Goal: Entertainment & Leisure: Consume media (video, audio)

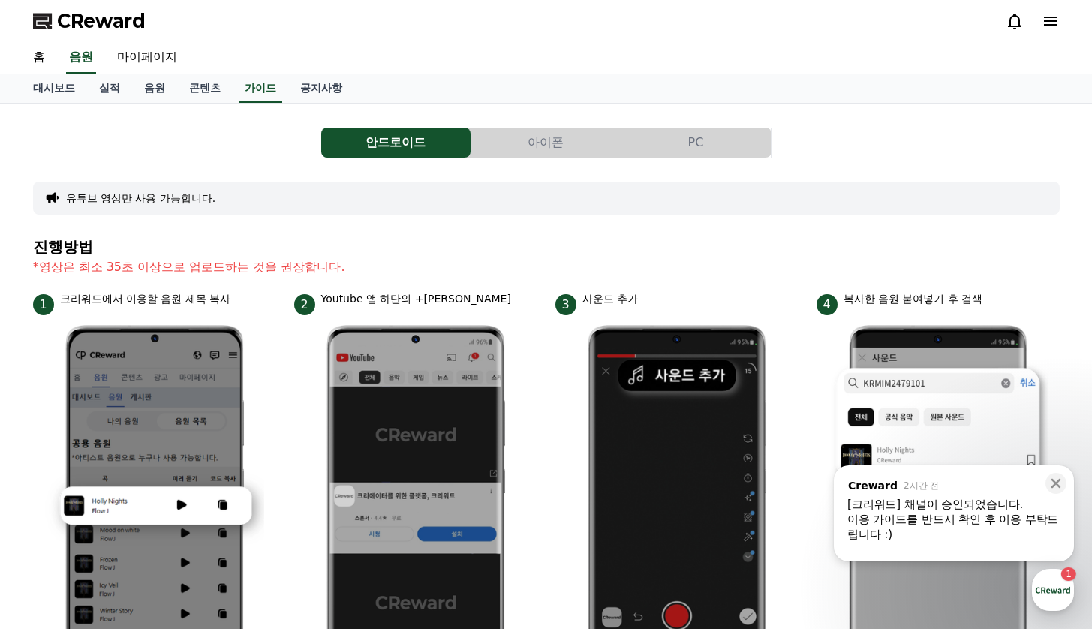
click at [531, 149] on button "아이폰" at bounding box center [546, 143] width 149 height 30
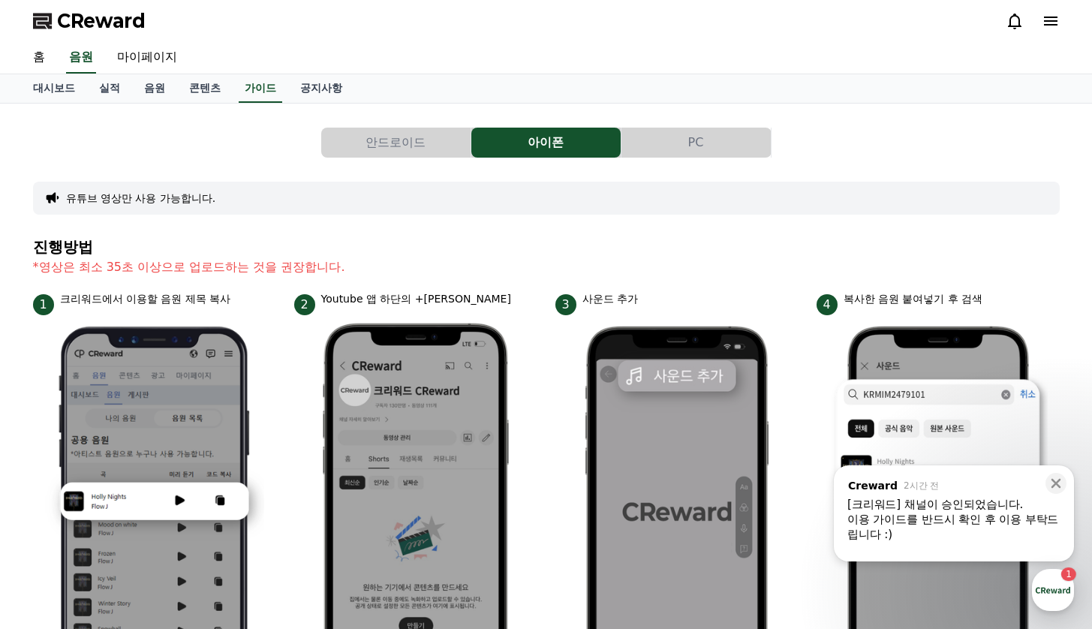
click at [679, 145] on button "PC" at bounding box center [696, 143] width 149 height 30
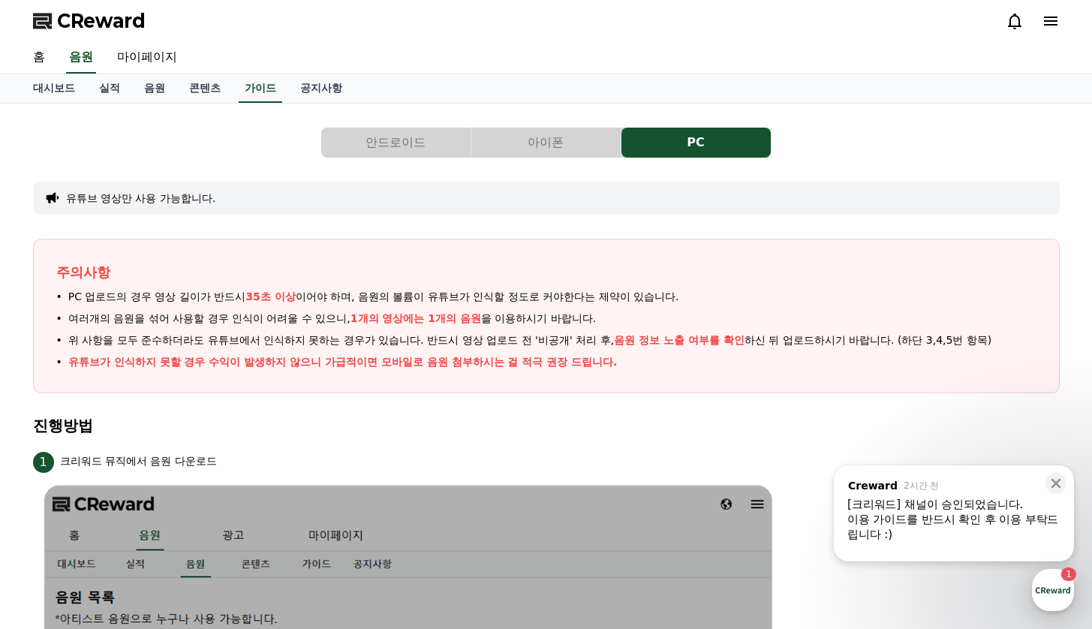
click at [391, 140] on button "안드로이드" at bounding box center [395, 143] width 149 height 30
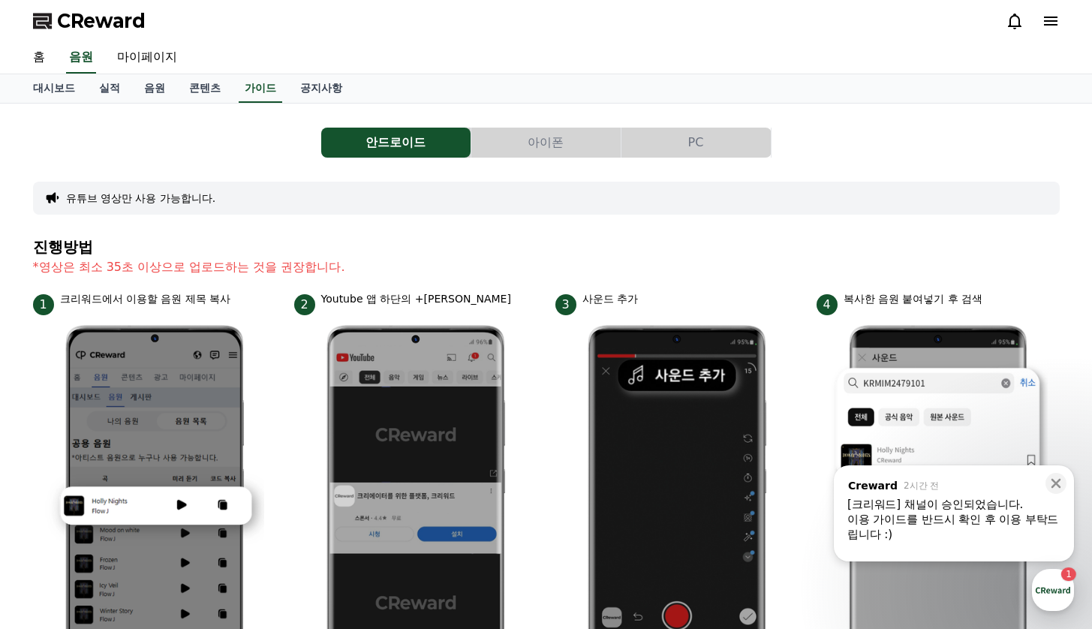
click at [565, 135] on button "아이폰" at bounding box center [546, 143] width 149 height 30
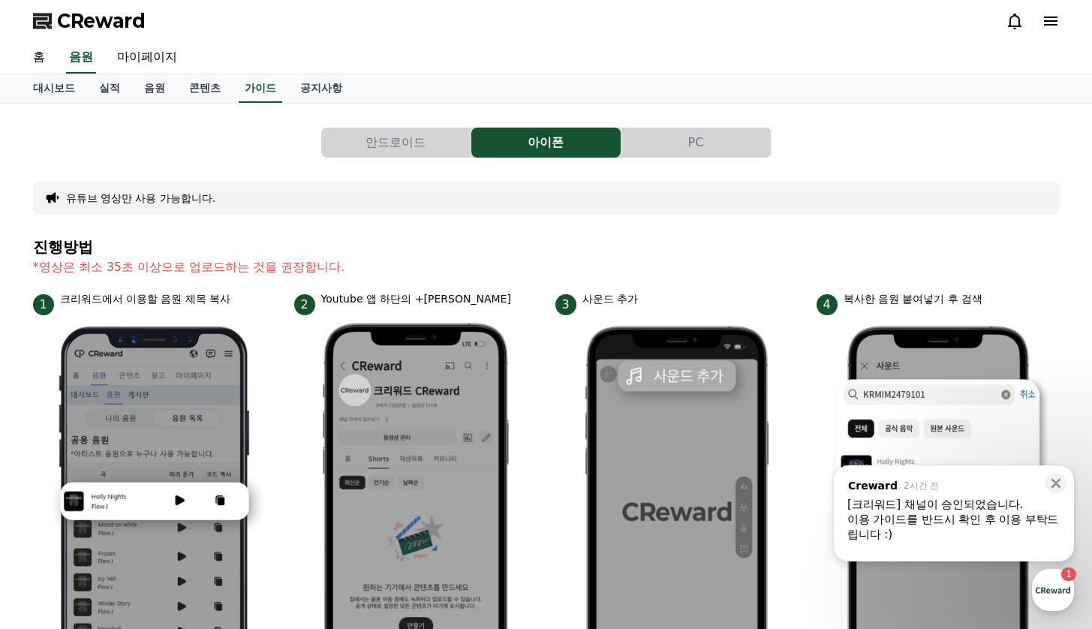
click at [400, 143] on button "안드로이드" at bounding box center [395, 143] width 149 height 30
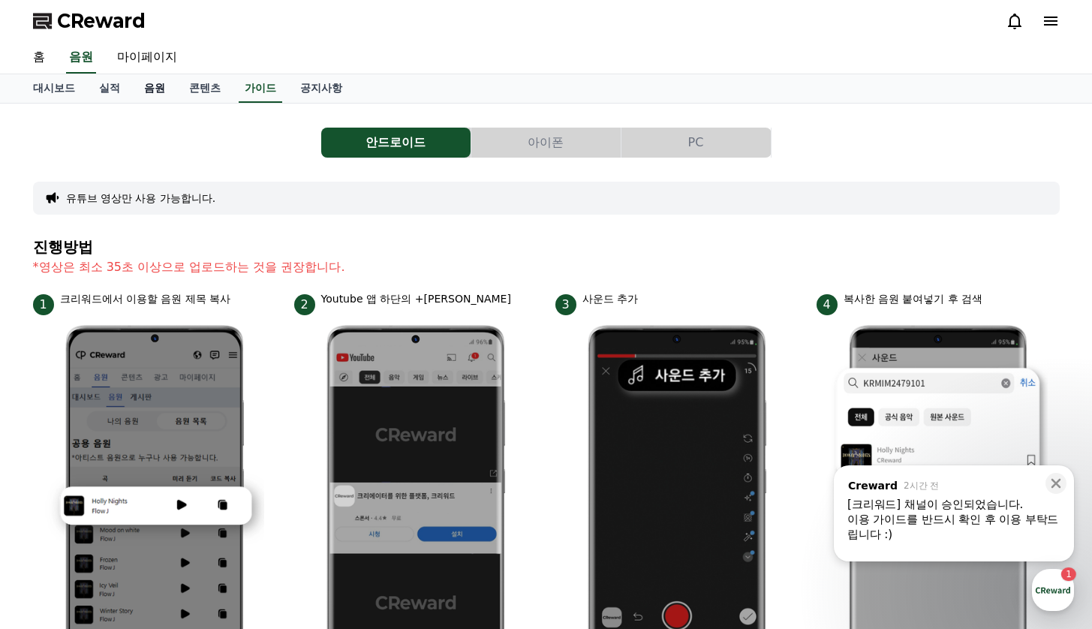
click at [138, 89] on link "음원" at bounding box center [154, 88] width 45 height 29
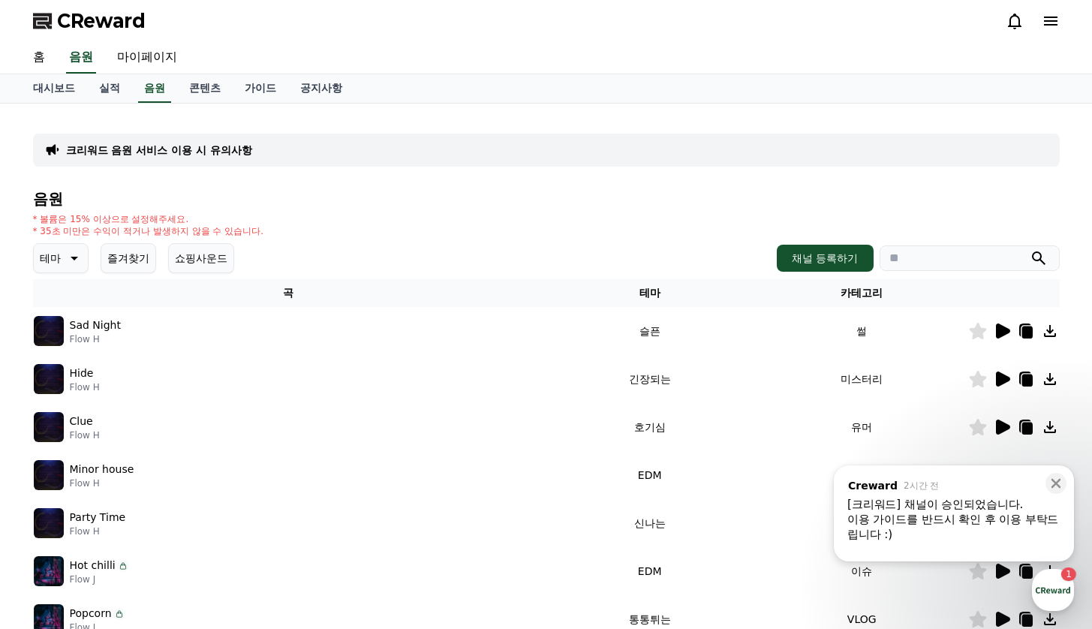
click at [1004, 333] on icon at bounding box center [1003, 331] width 14 height 15
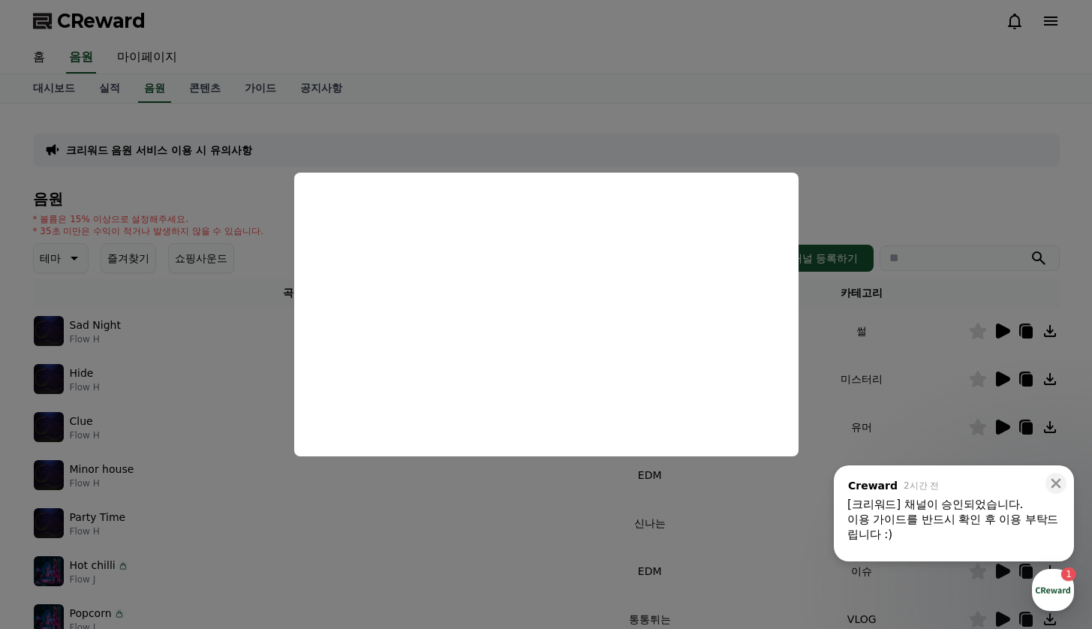
click at [836, 162] on button "close modal" at bounding box center [546, 314] width 1092 height 629
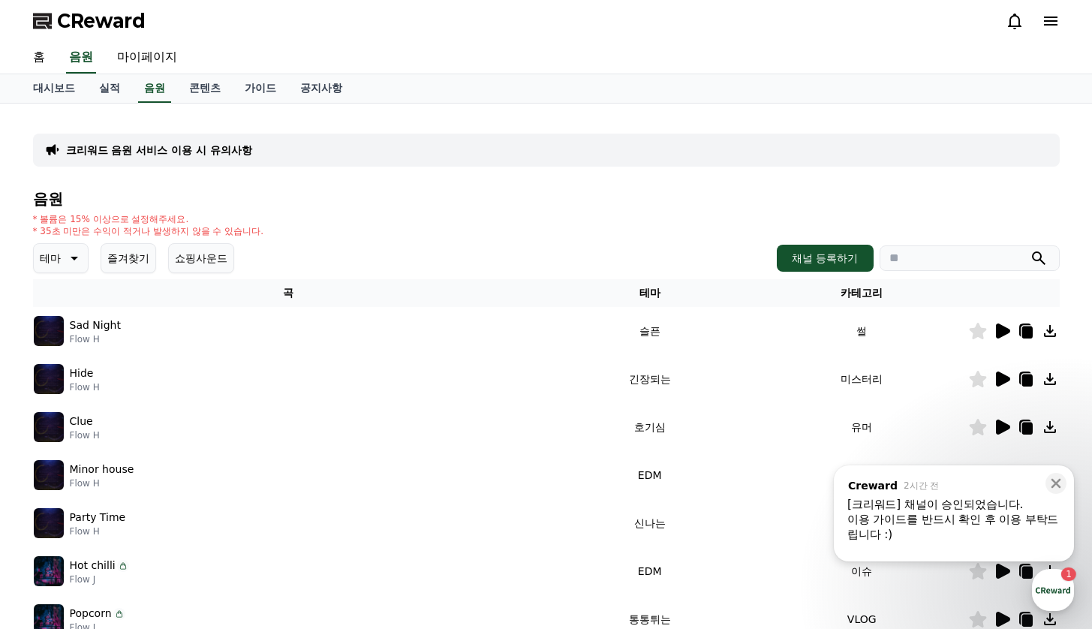
scroll to position [90, 0]
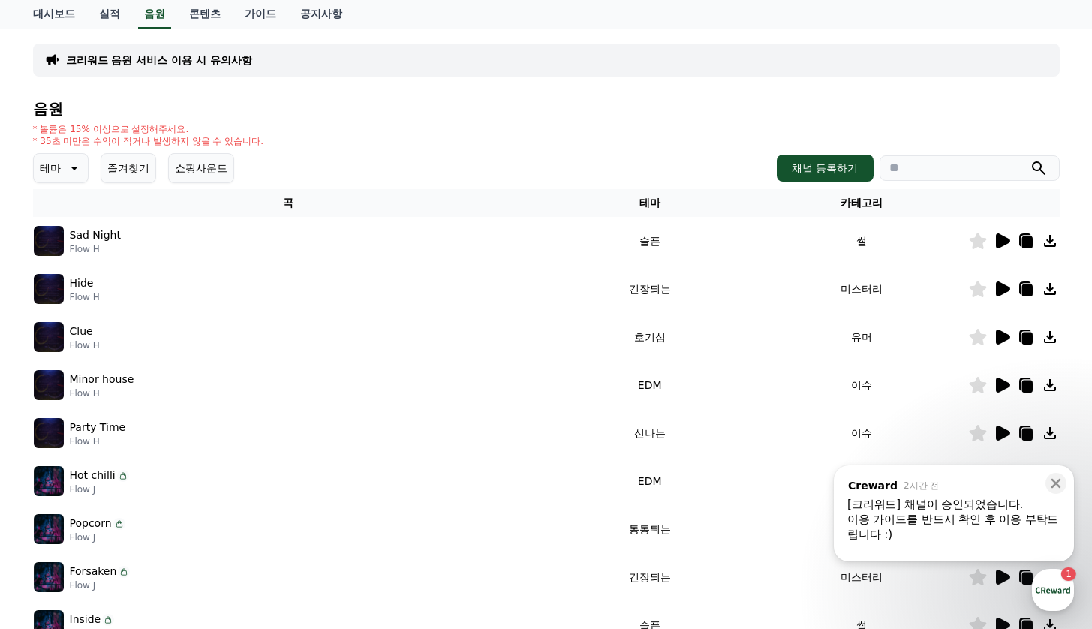
click at [661, 203] on th "테마" at bounding box center [650, 203] width 212 height 28
click at [52, 166] on p "테마" at bounding box center [50, 168] width 21 height 21
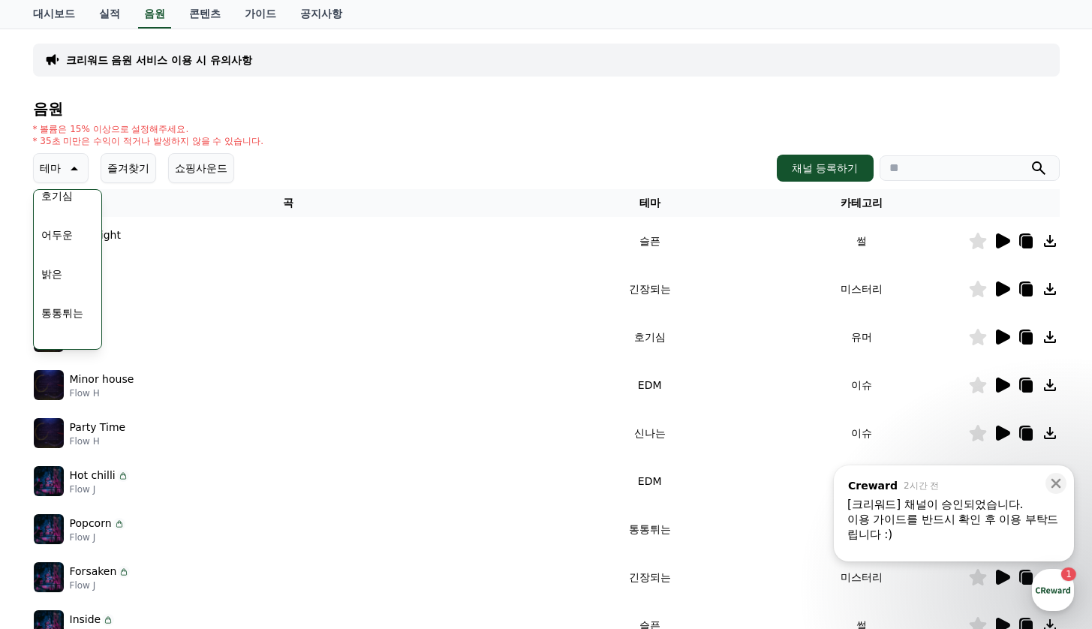
scroll to position [180, 0]
click at [68, 230] on button "통통튀는" at bounding box center [62, 222] width 54 height 33
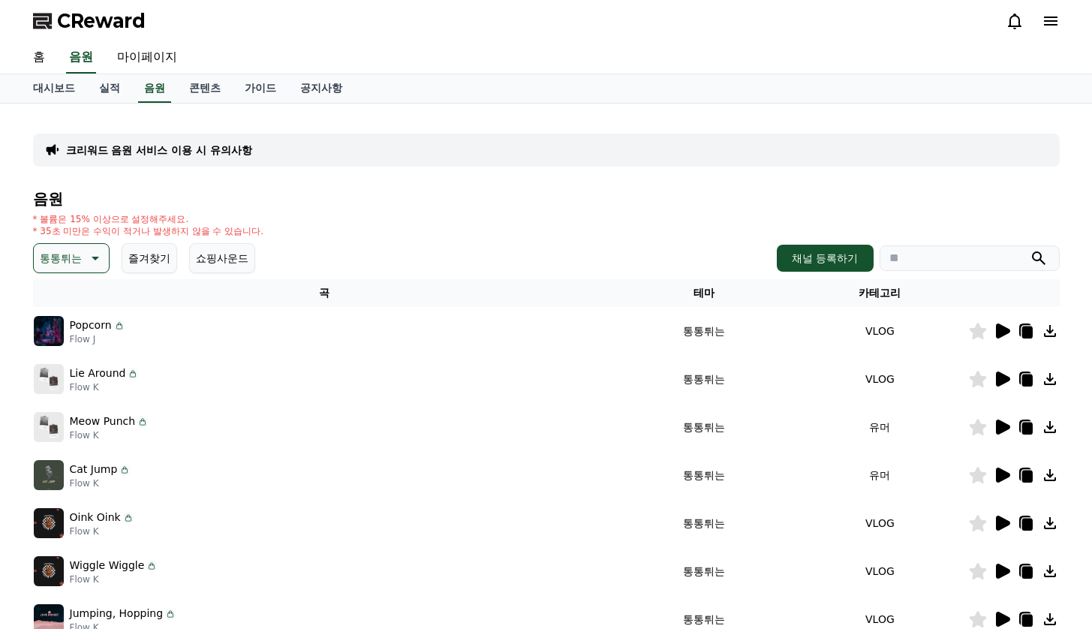
click at [995, 333] on icon at bounding box center [1002, 331] width 18 height 18
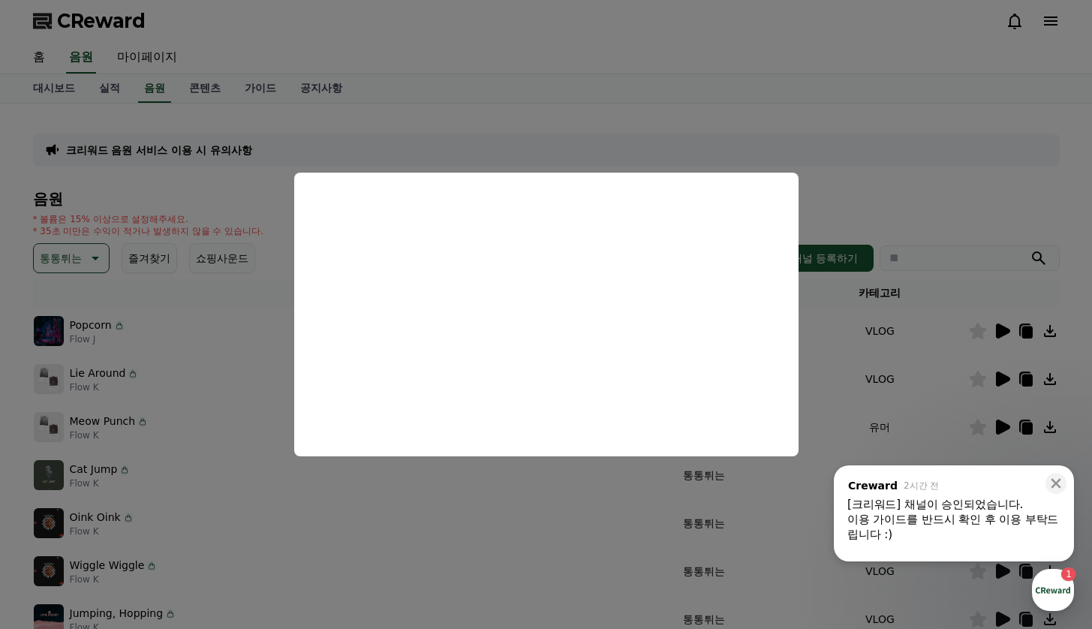
click at [481, 140] on button "close modal" at bounding box center [546, 314] width 1092 height 629
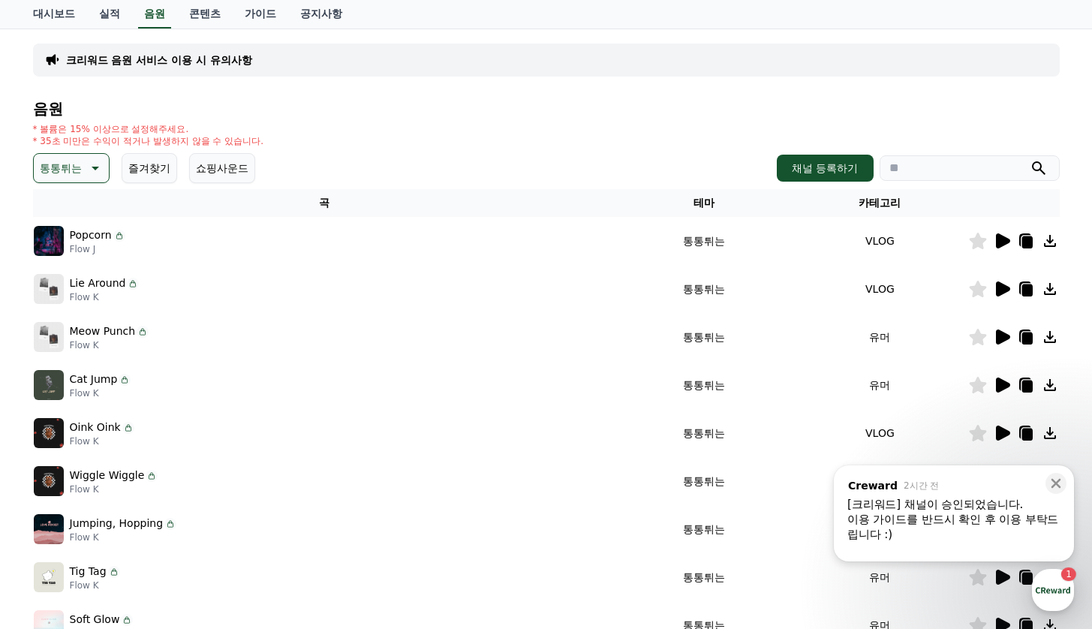
scroll to position [270, 0]
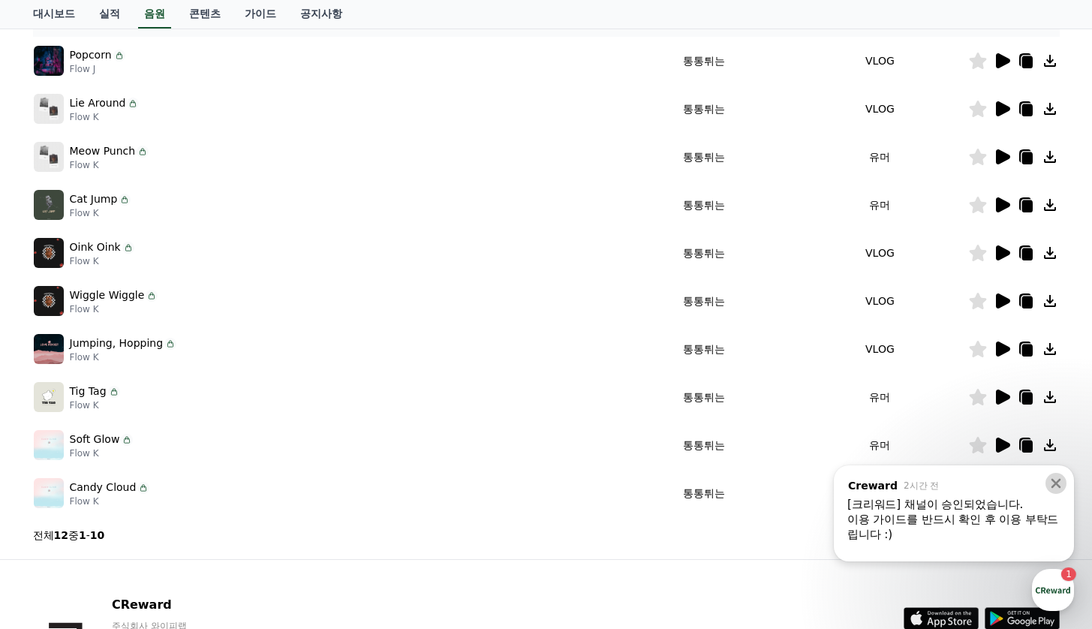
click at [1058, 485] on icon at bounding box center [1057, 484] width 10 height 10
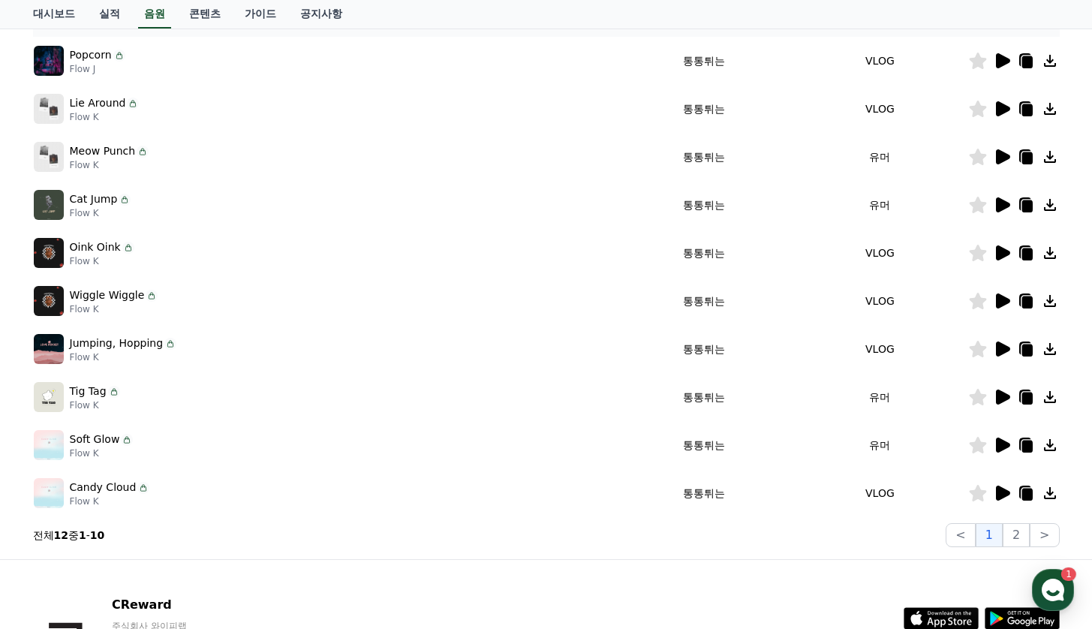
click at [1006, 444] on icon at bounding box center [1003, 445] width 14 height 15
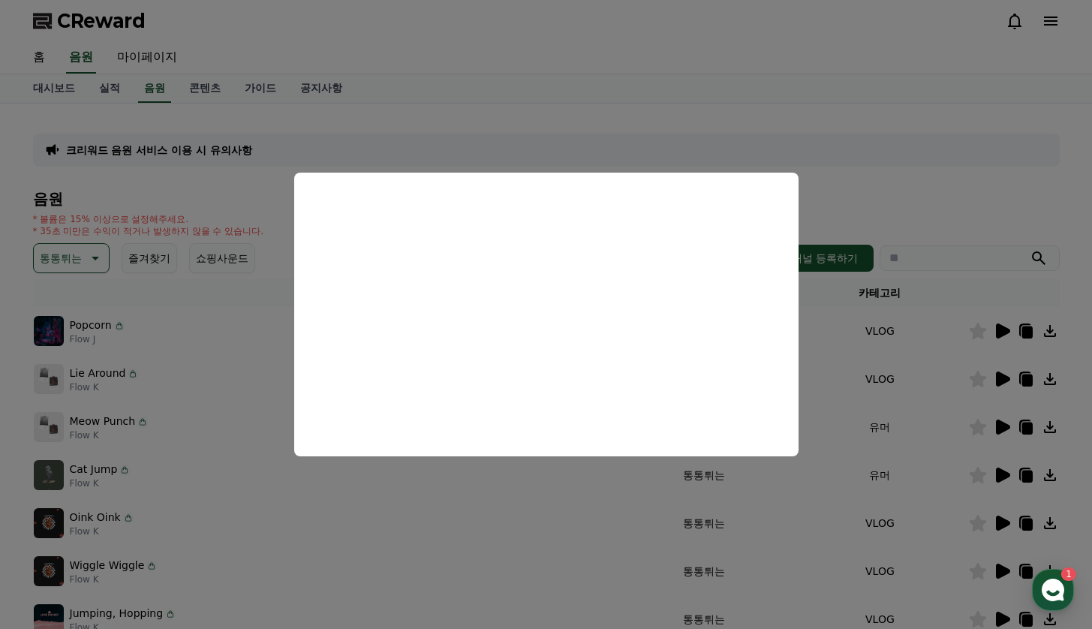
scroll to position [90, 0]
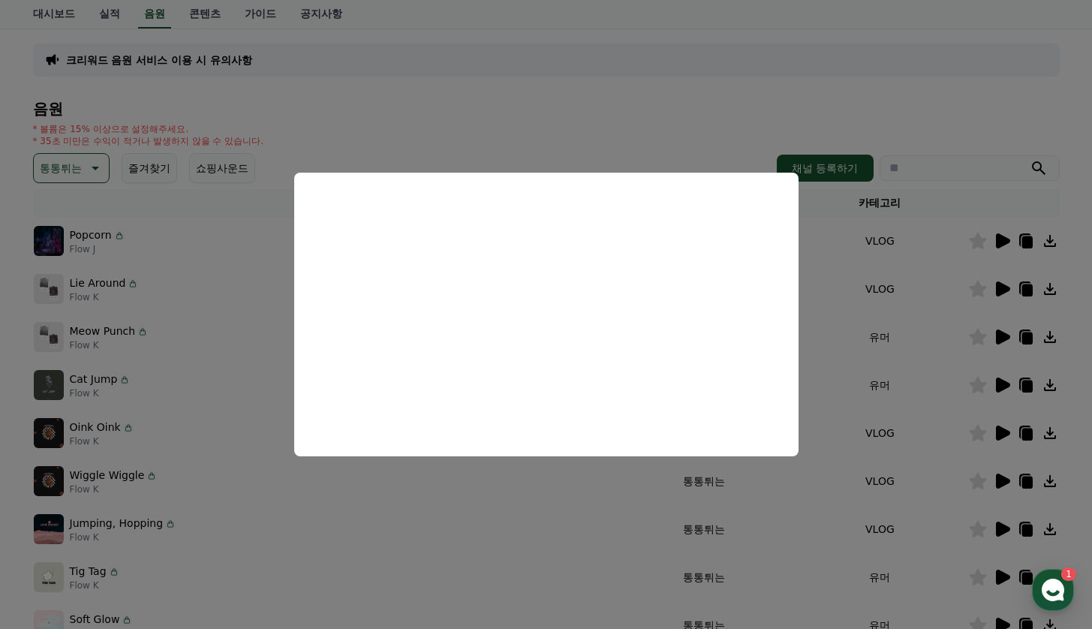
click at [1006, 338] on button "close modal" at bounding box center [546, 314] width 1092 height 629
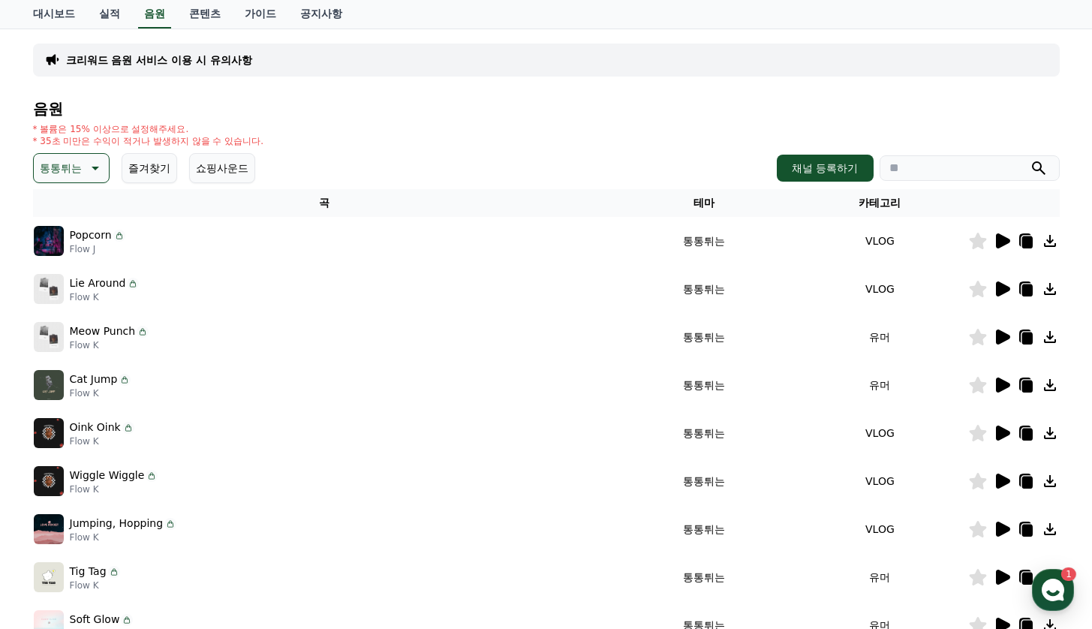
click at [1003, 338] on icon at bounding box center [1003, 337] width 14 height 15
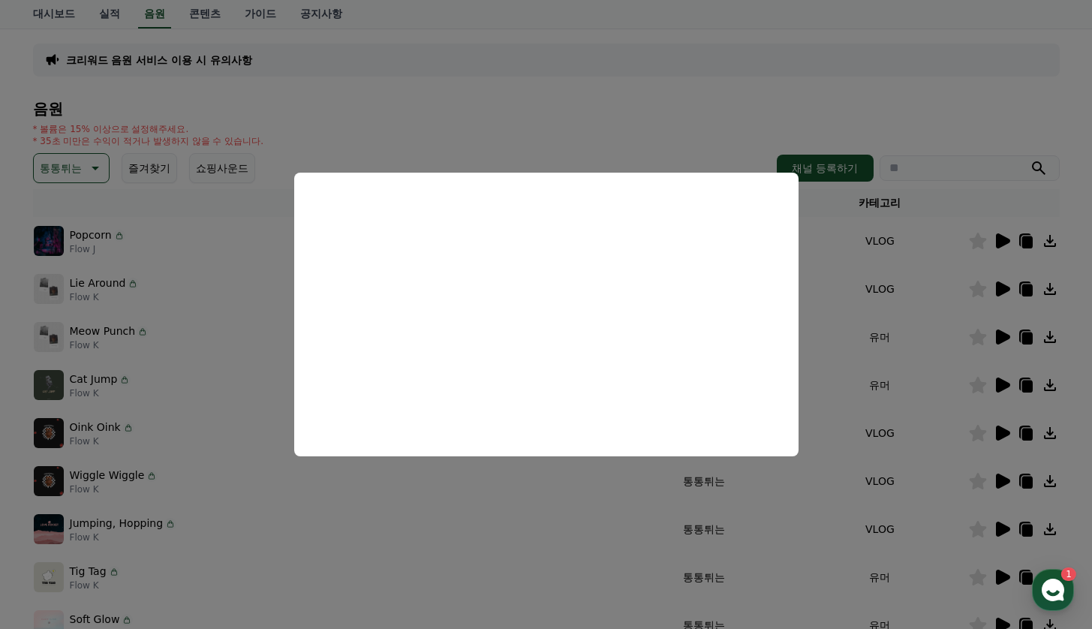
click at [1002, 387] on button "close modal" at bounding box center [546, 314] width 1092 height 629
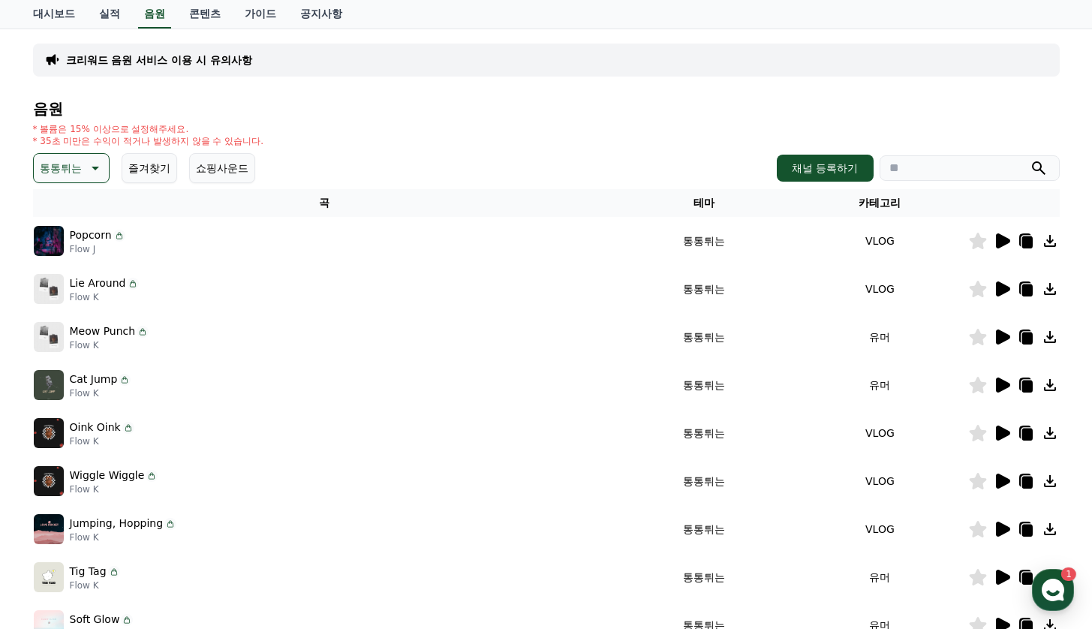
click at [999, 387] on icon at bounding box center [1003, 385] width 14 height 15
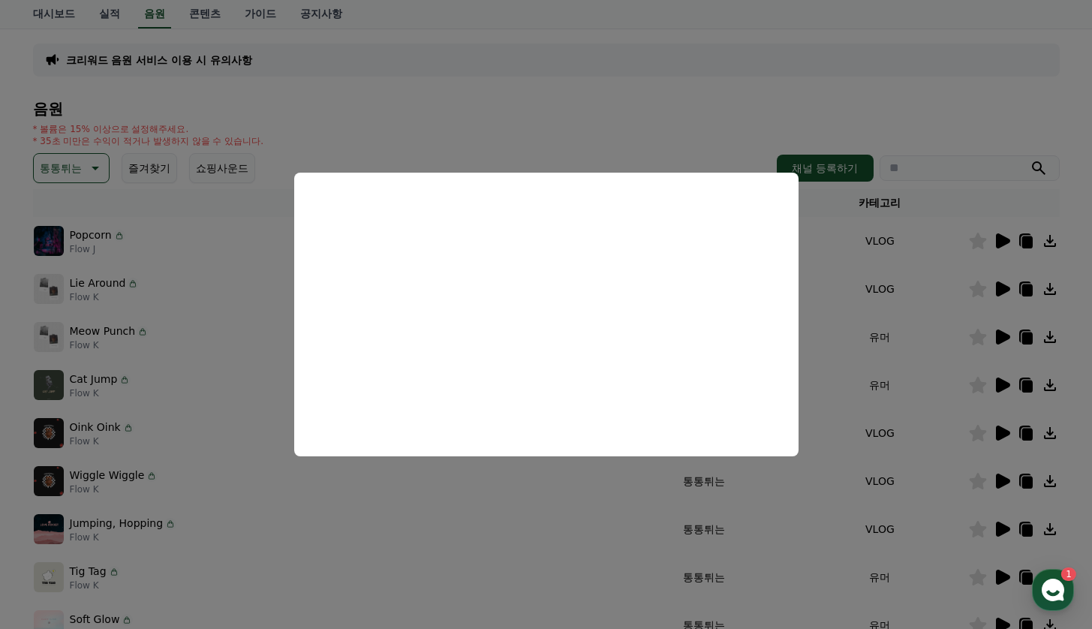
scroll to position [180, 0]
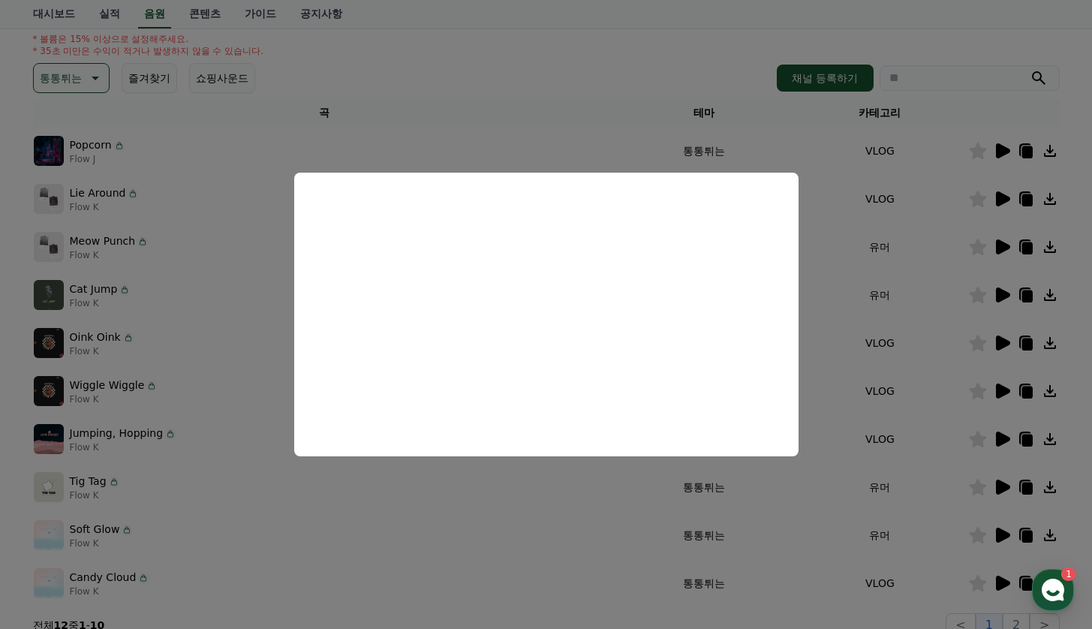
click at [1005, 489] on button "close modal" at bounding box center [546, 314] width 1092 height 629
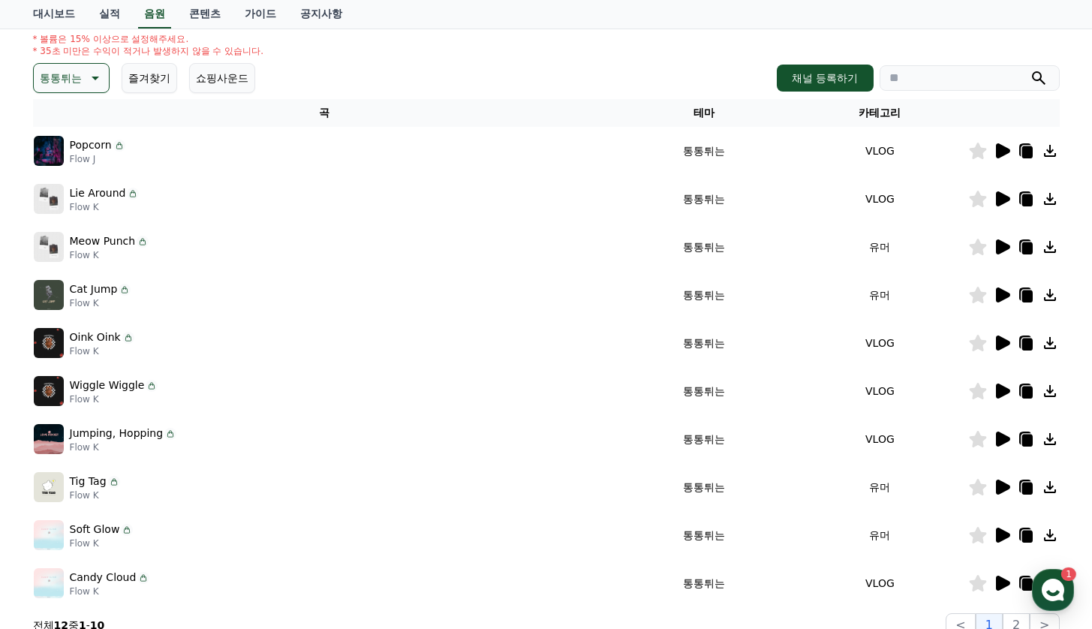
click at [1005, 489] on icon at bounding box center [1003, 487] width 14 height 15
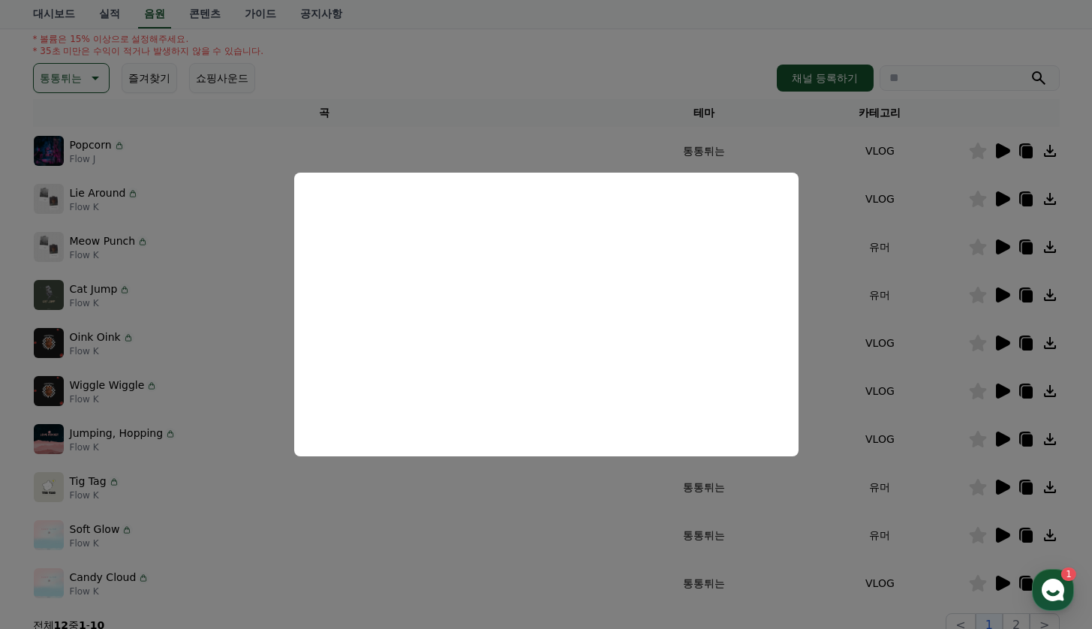
click at [1003, 531] on button "close modal" at bounding box center [546, 314] width 1092 height 629
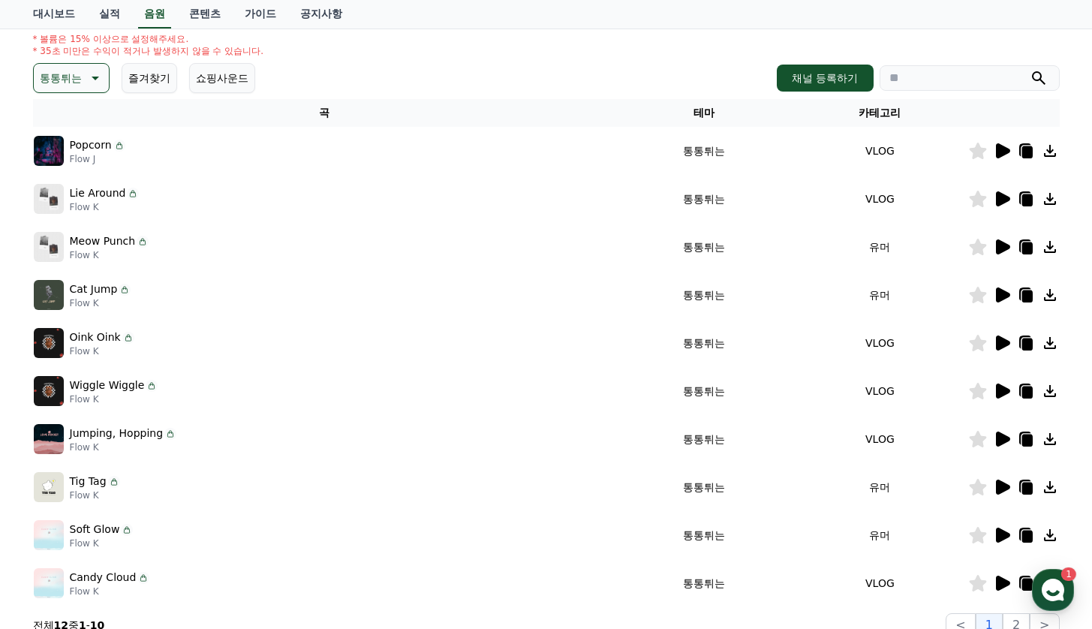
click at [1003, 531] on icon at bounding box center [1003, 535] width 14 height 15
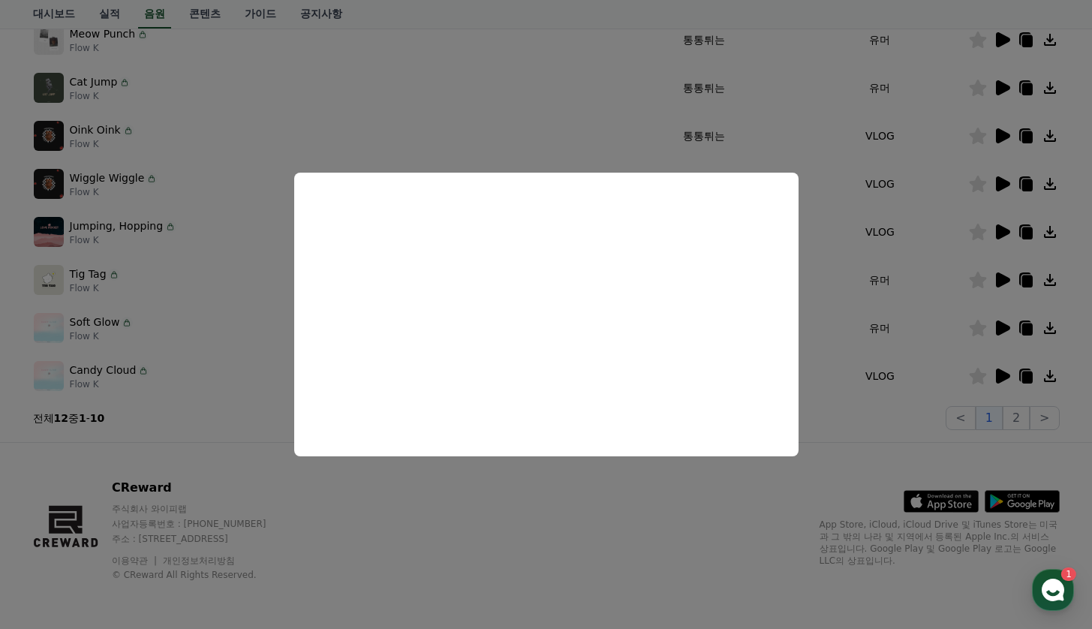
scroll to position [117, 0]
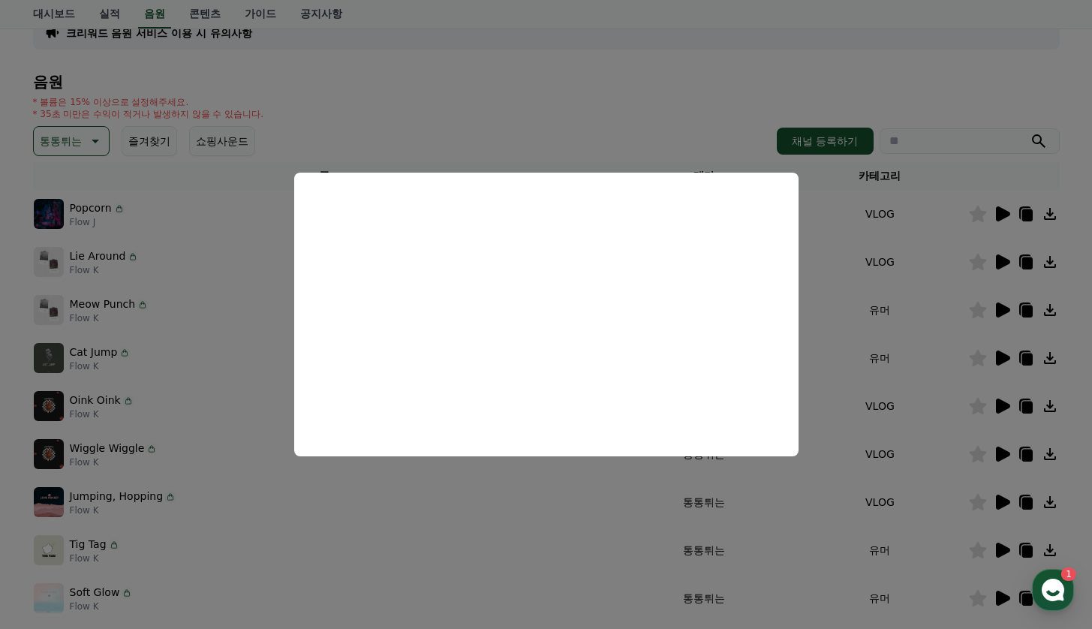
click at [62, 142] on button "close modal" at bounding box center [546, 314] width 1092 height 629
click at [64, 147] on p "통통튀는" at bounding box center [61, 141] width 42 height 21
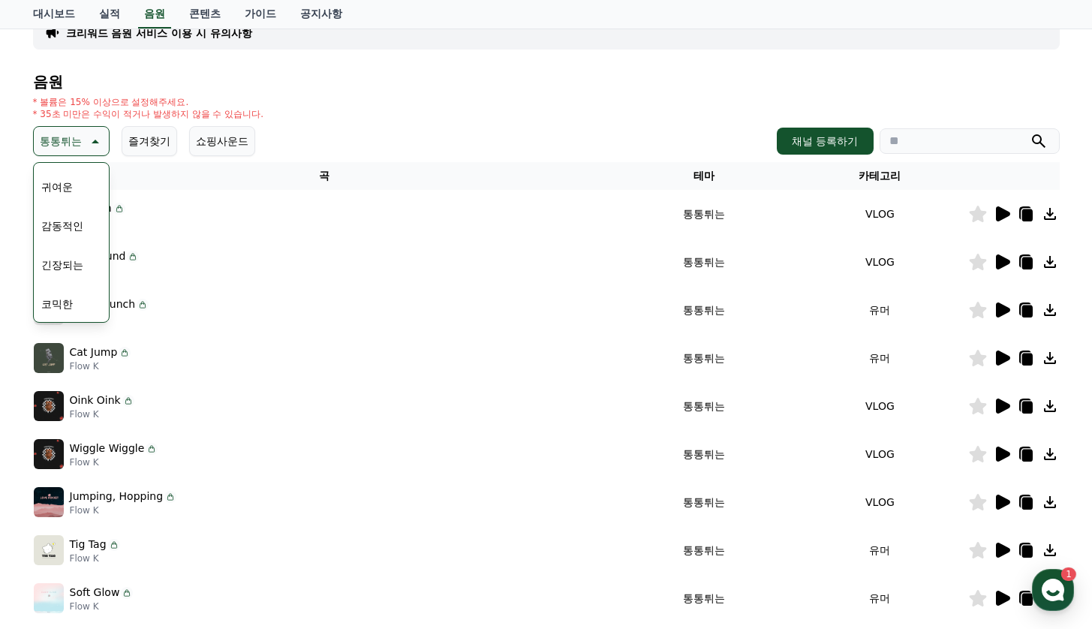
click at [61, 310] on button "코믹한" at bounding box center [57, 304] width 44 height 33
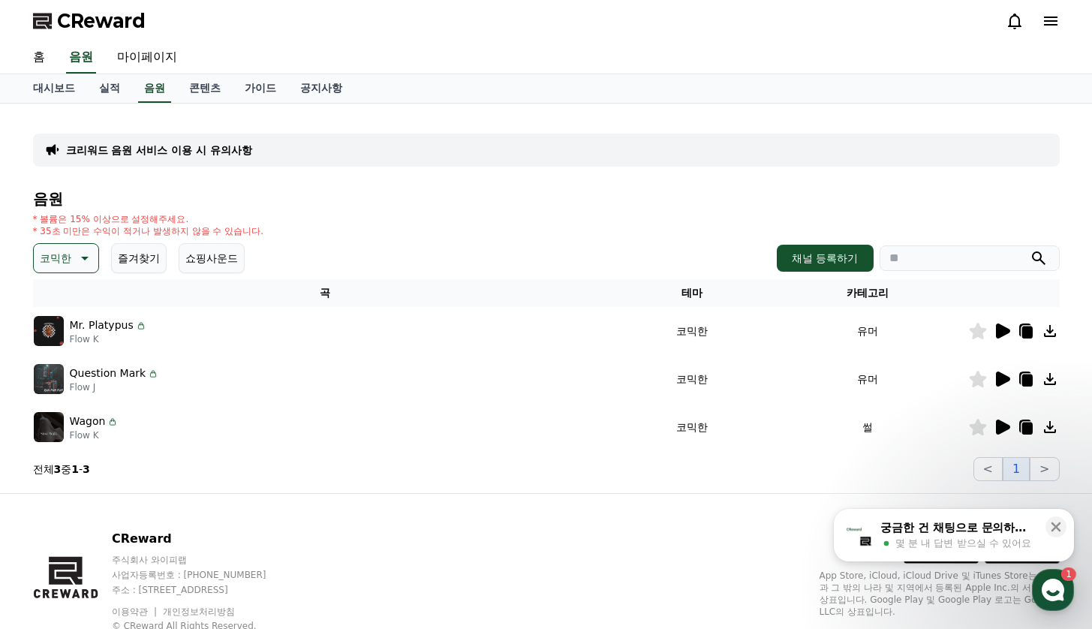
click at [998, 336] on icon at bounding box center [1003, 331] width 14 height 15
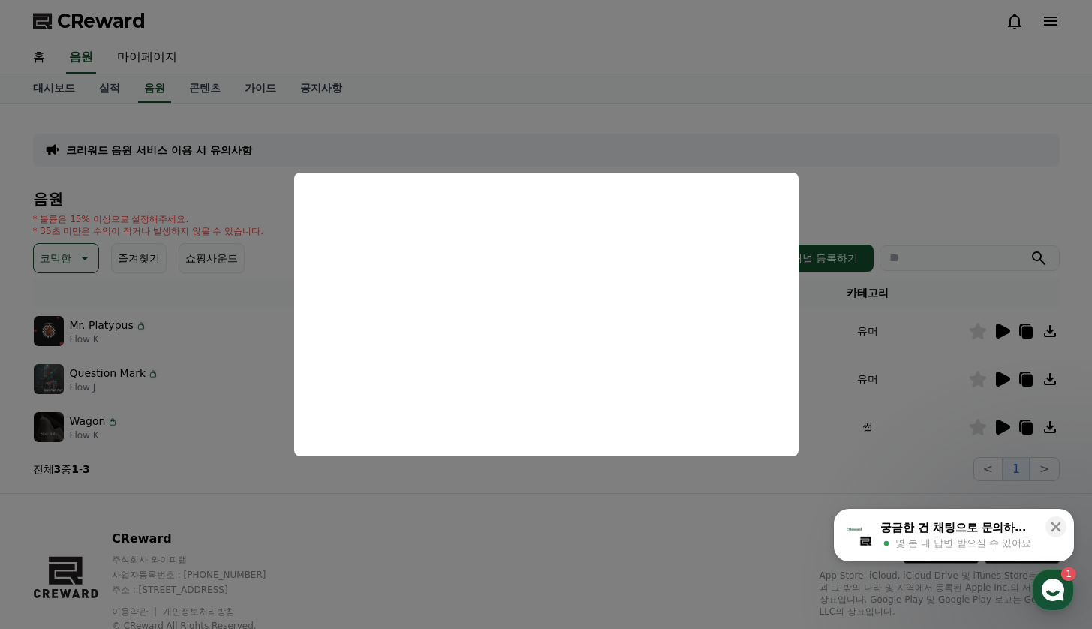
click at [1000, 375] on button "close modal" at bounding box center [546, 314] width 1092 height 629
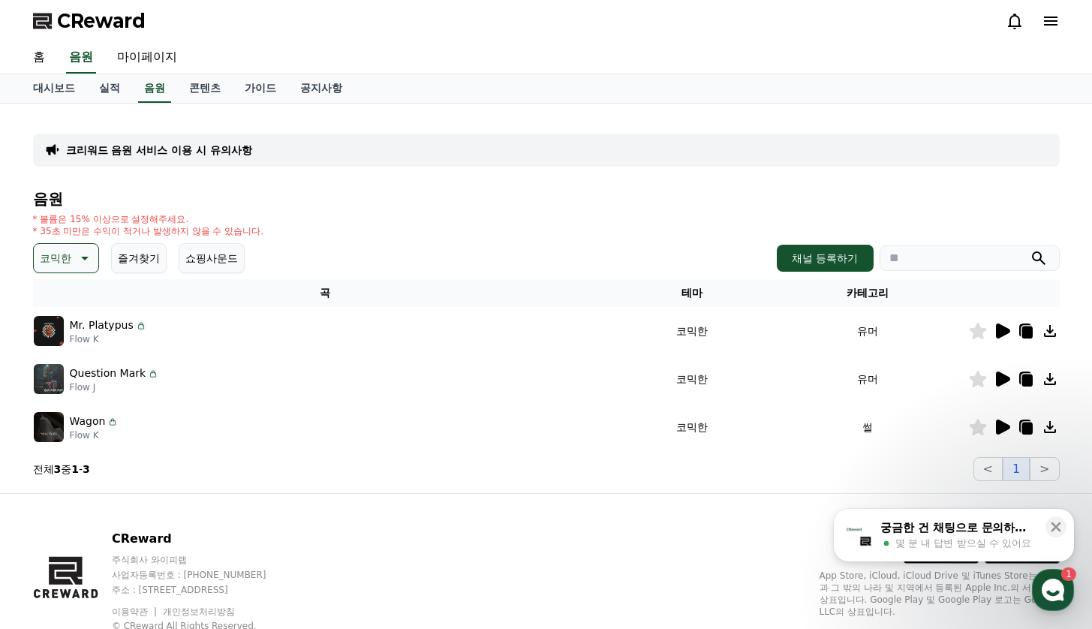
click at [999, 377] on icon at bounding box center [1003, 379] width 14 height 15
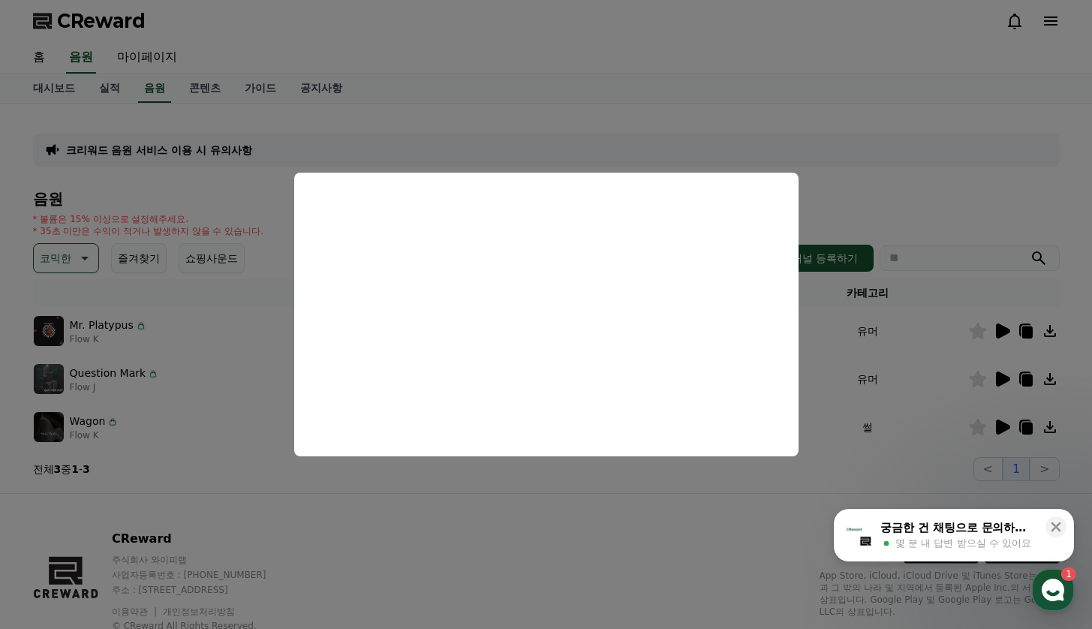
click at [1005, 429] on button "close modal" at bounding box center [546, 314] width 1092 height 629
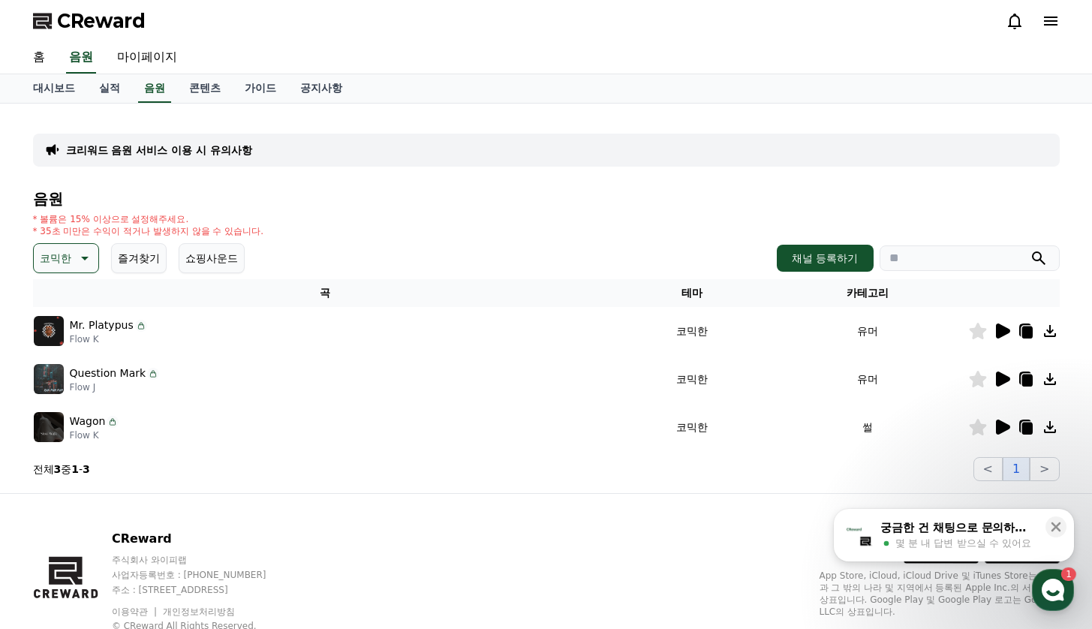
click at [997, 429] on icon at bounding box center [1003, 427] width 14 height 15
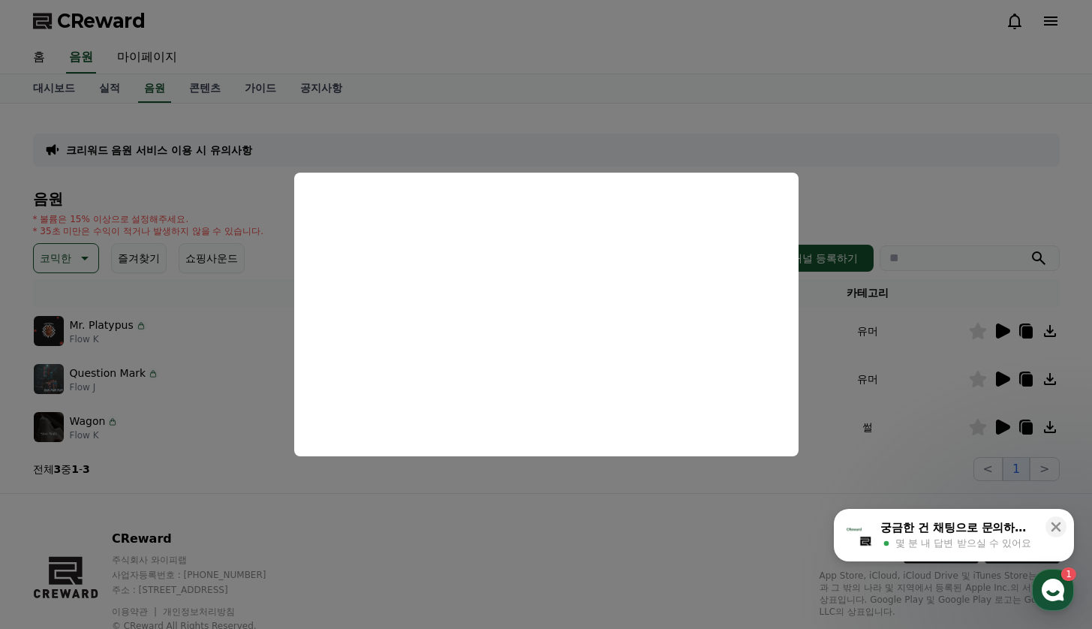
click at [995, 330] on button "close modal" at bounding box center [546, 314] width 1092 height 629
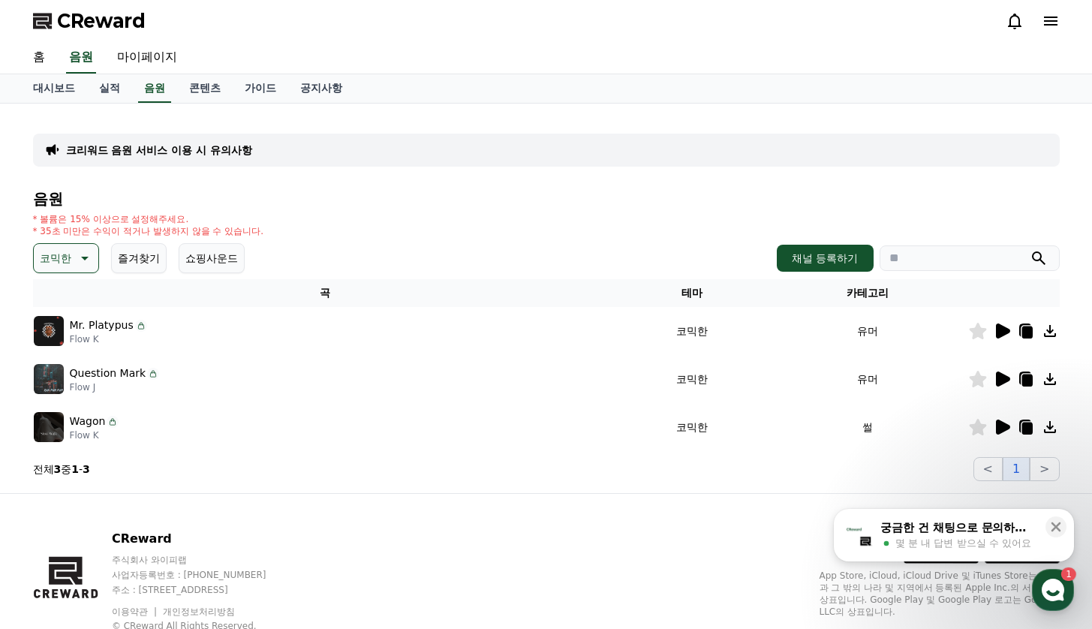
click at [1005, 331] on icon at bounding box center [1003, 331] width 14 height 15
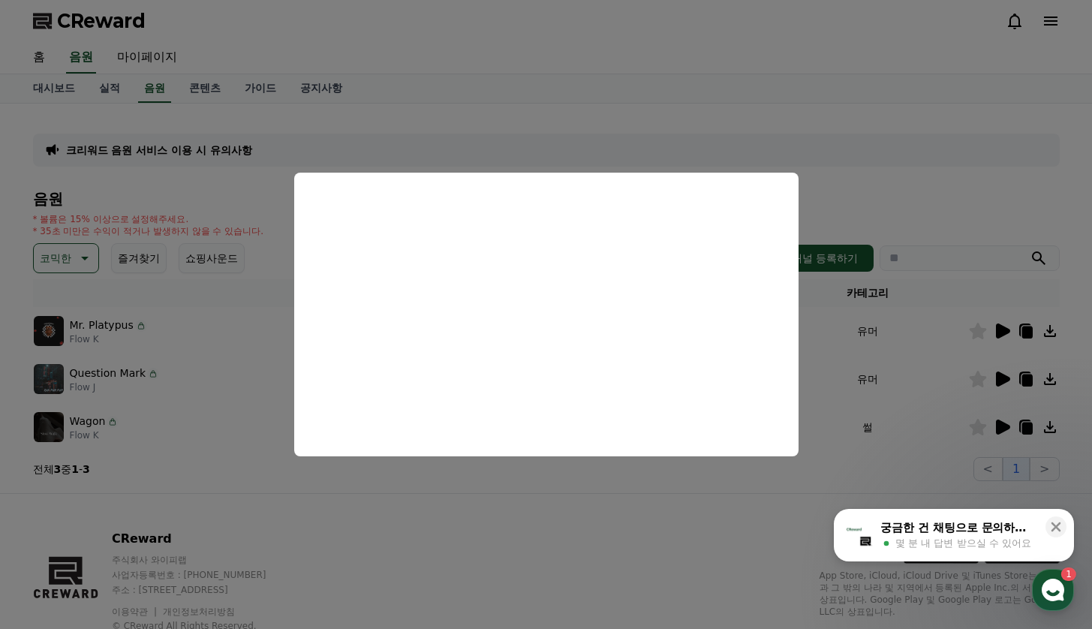
click at [902, 180] on button "close modal" at bounding box center [546, 314] width 1092 height 629
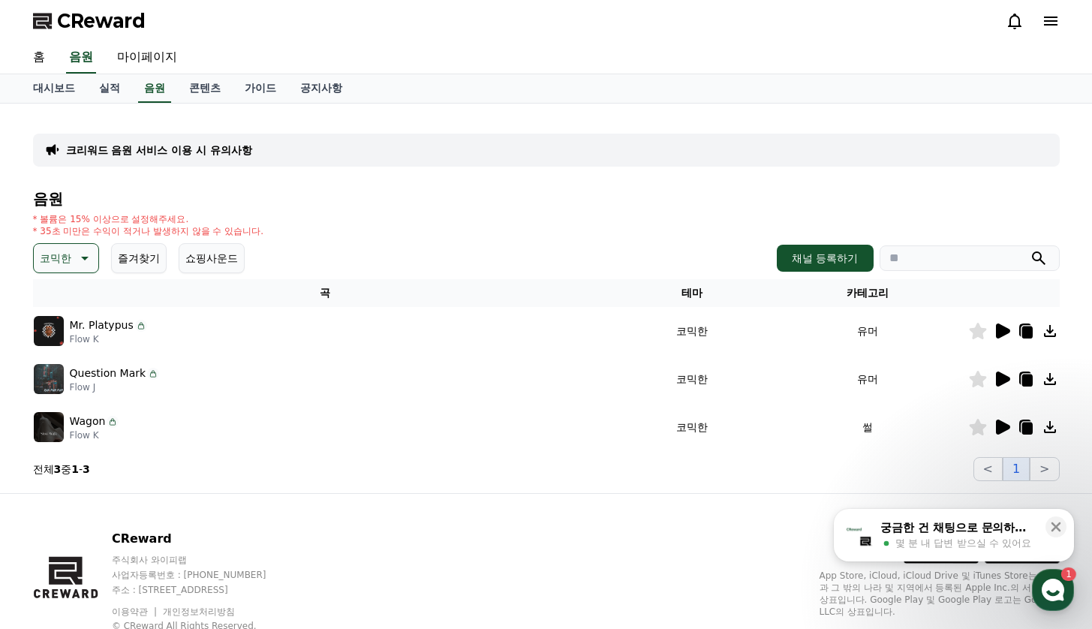
click at [974, 329] on icon at bounding box center [977, 331] width 17 height 17
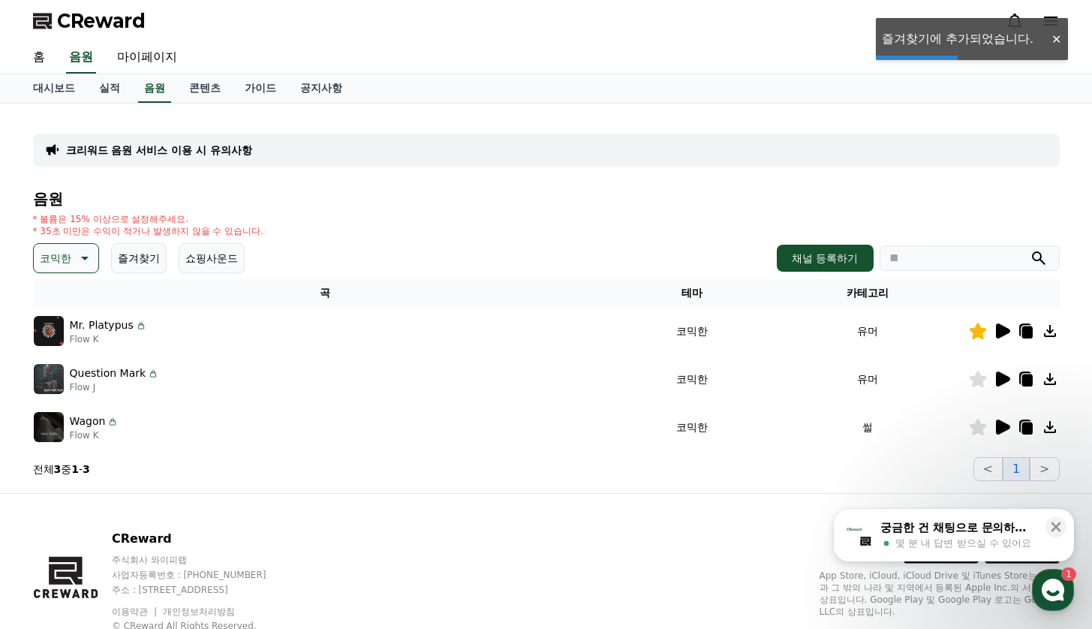
click at [1048, 52] on div "홈 음원 마이페이지" at bounding box center [546, 58] width 1051 height 32
click at [1052, 46] on div "홈 음원 마이페이지" at bounding box center [546, 58] width 1051 height 32
click at [1056, 40] on div at bounding box center [1056, 39] width 24 height 14
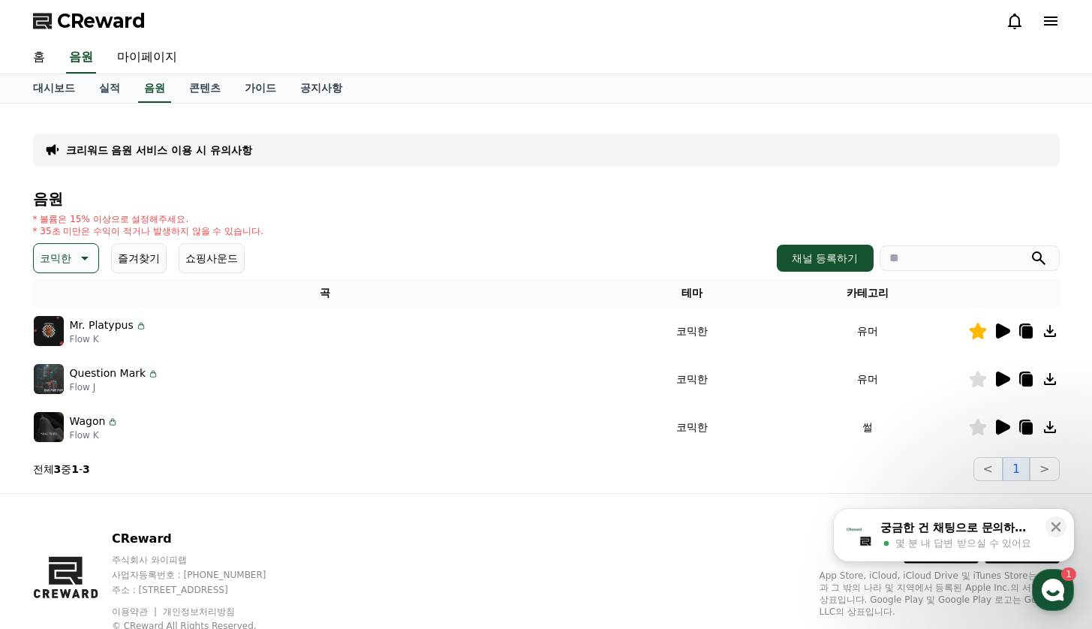
click at [1054, 20] on icon at bounding box center [1051, 21] width 14 height 9
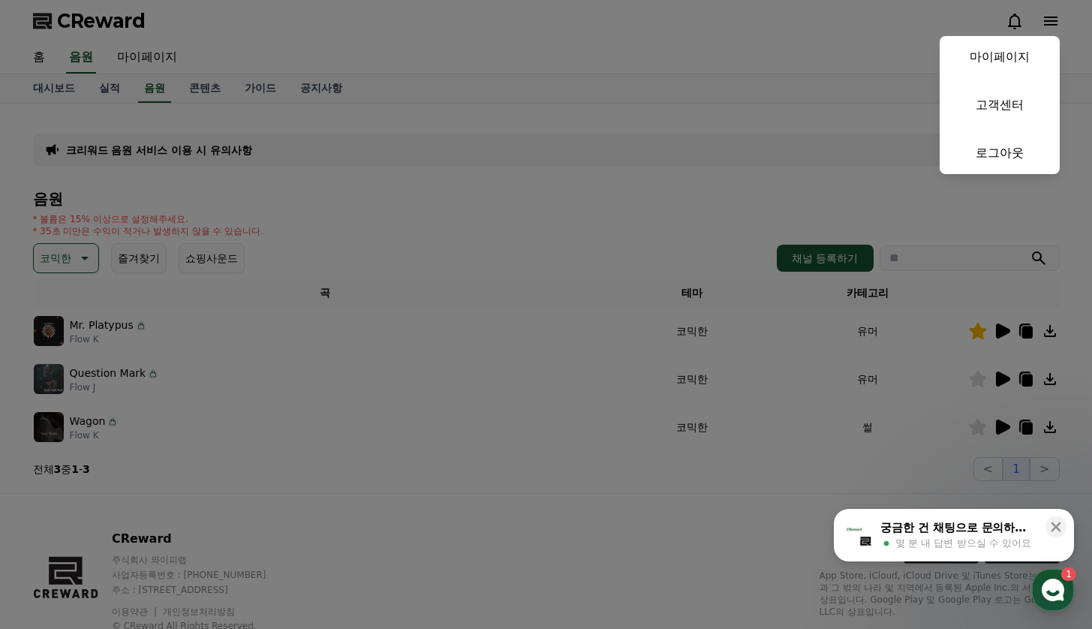
click at [731, 45] on button "close" at bounding box center [546, 314] width 1092 height 629
